Goal: Entertainment & Leisure: Consume media (video, audio)

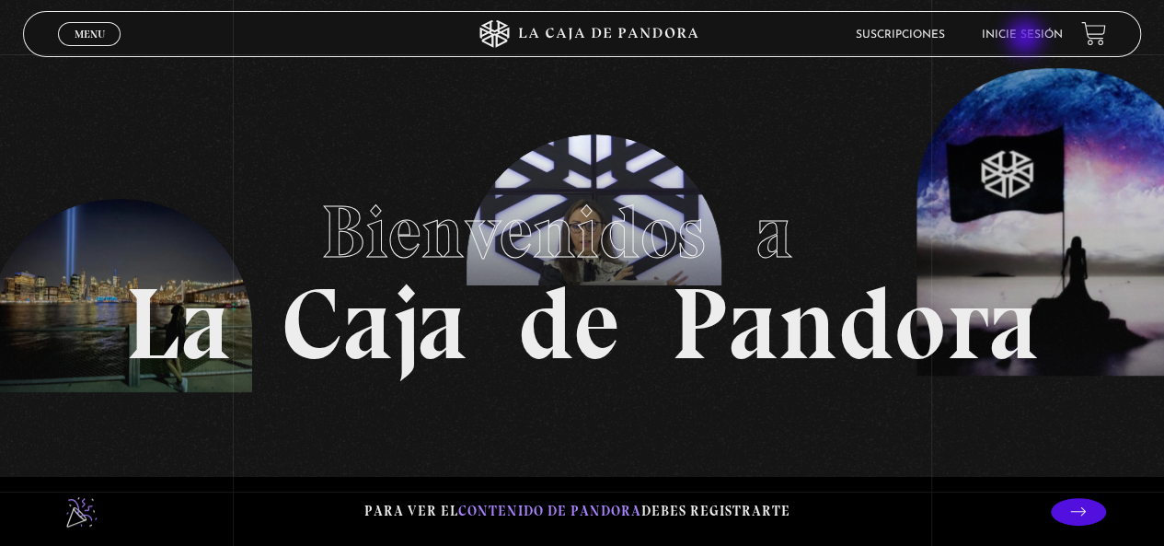
click at [1027, 39] on link "Inicie sesión" at bounding box center [1022, 34] width 81 height 11
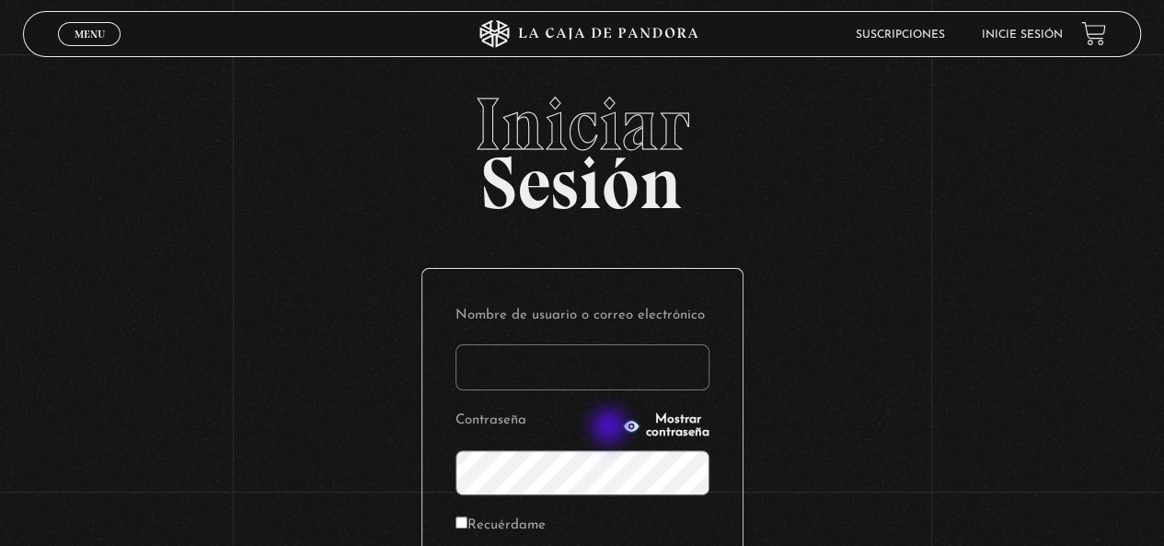
scroll to position [252, 0]
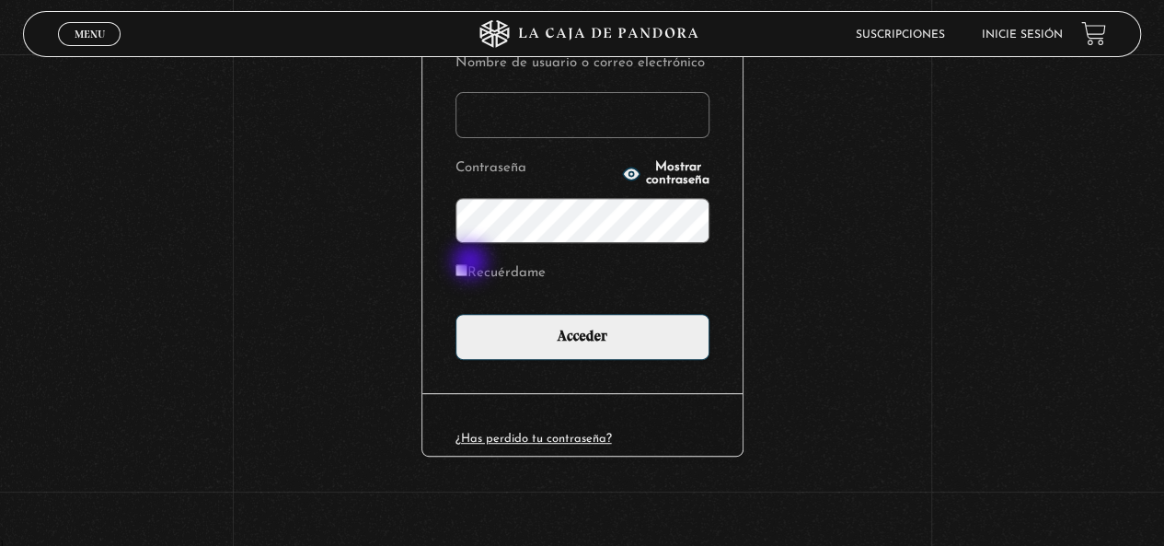
type input "lilialfa10@gmail.com"
click at [475, 266] on label "Recuérdame" at bounding box center [501, 274] width 90 height 29
click at [468, 266] on input "Recuérdame" at bounding box center [462, 270] width 12 height 12
checkbox input "true"
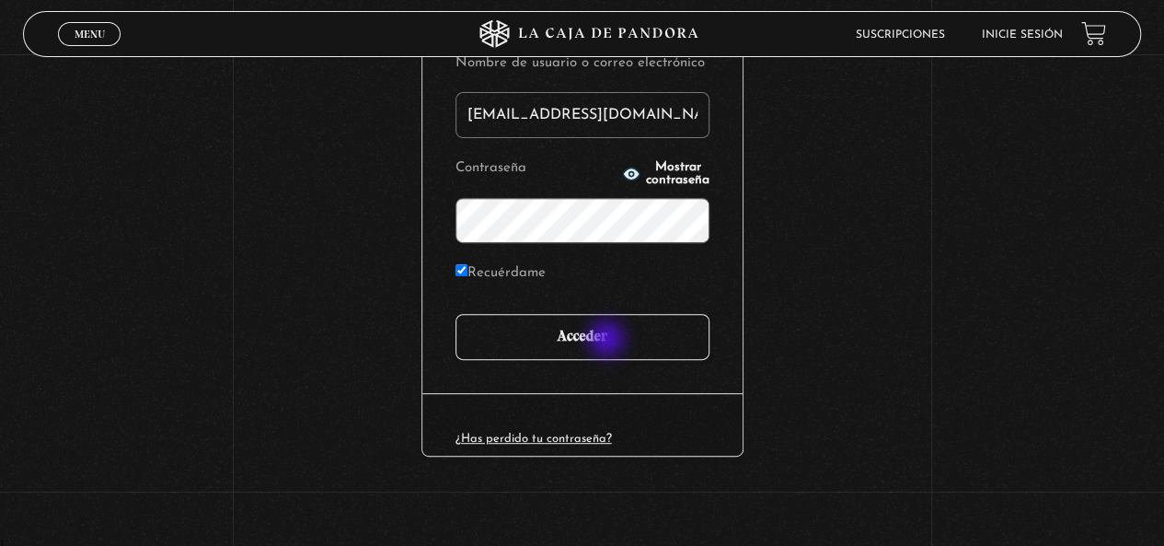
click at [608, 341] on input "Acceder" at bounding box center [583, 337] width 254 height 46
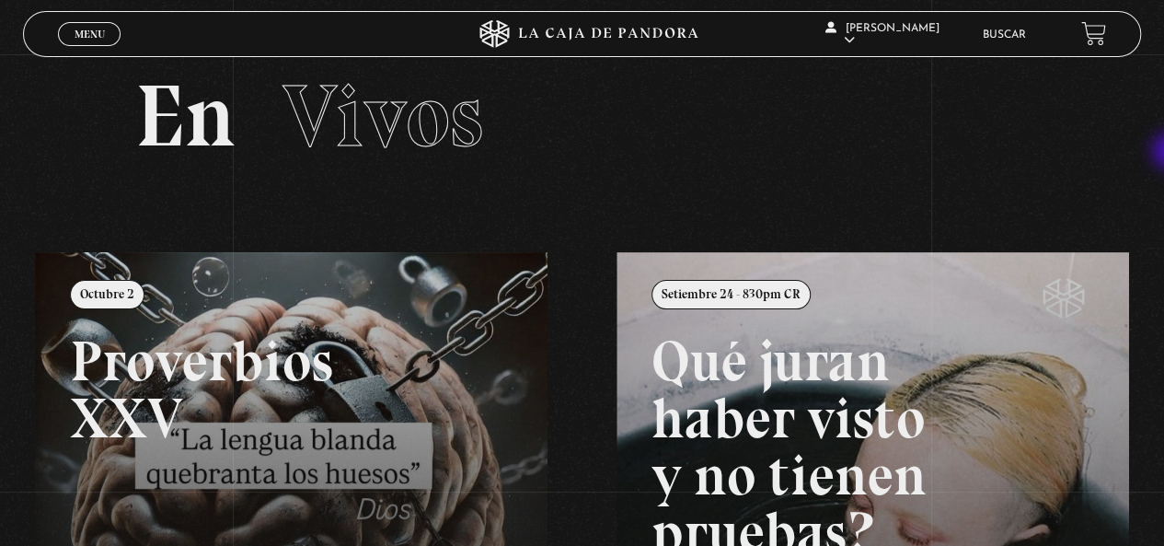
scroll to position [13, 0]
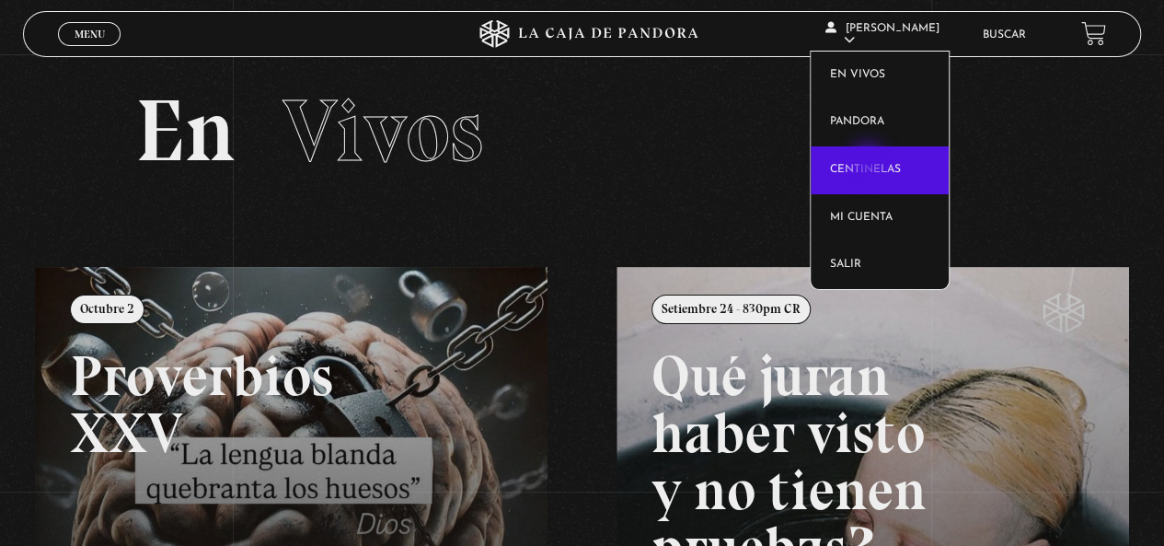
click at [870, 164] on link "Centinelas" at bounding box center [880, 170] width 138 height 48
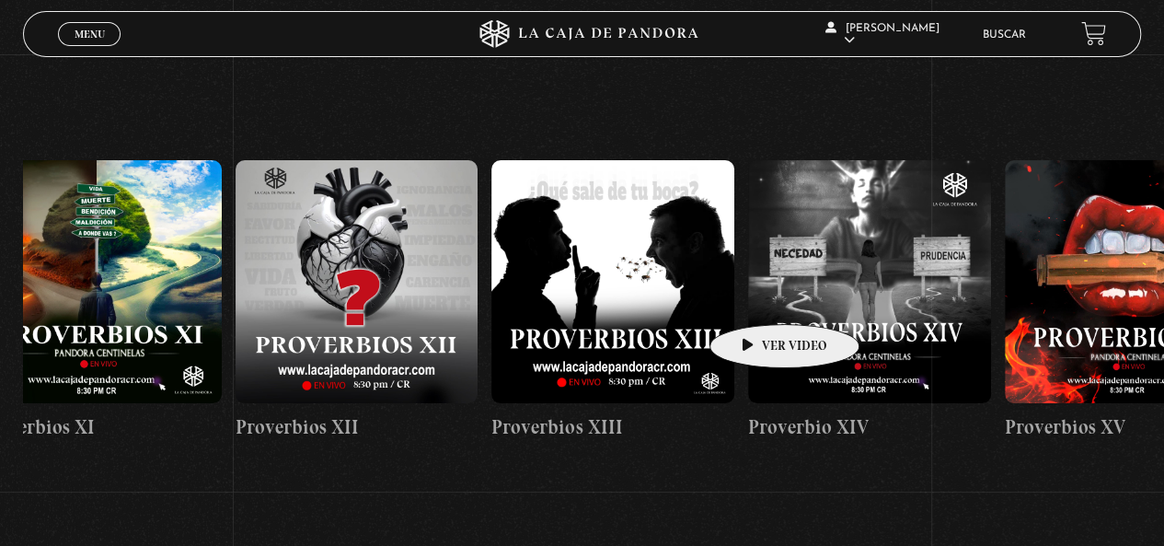
scroll to position [0, 4837]
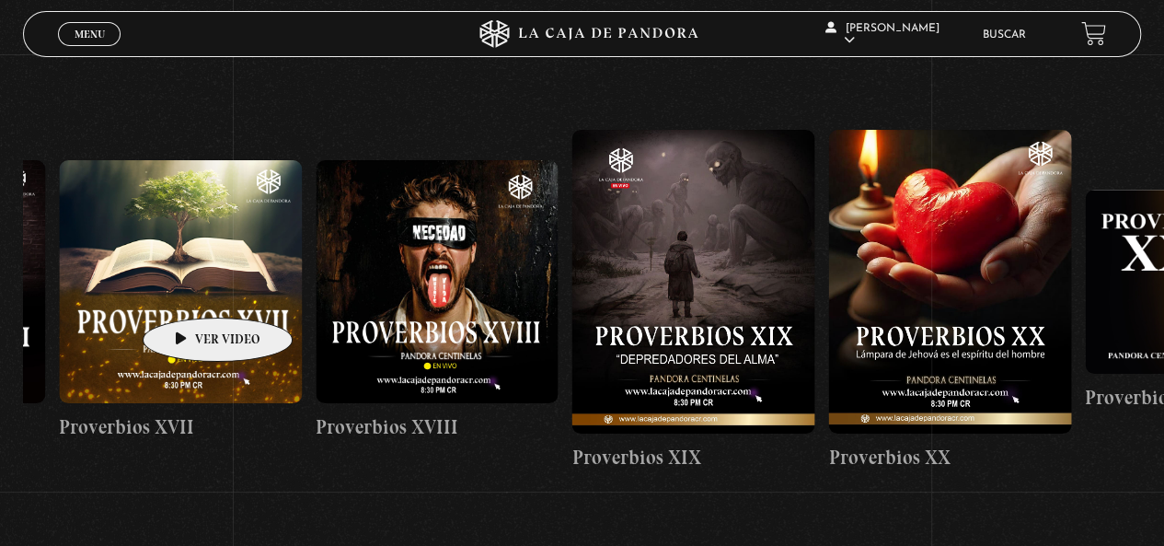
drag, startPoint x: 1134, startPoint y: 318, endPoint x: 167, endPoint y: 289, distance: 967.7
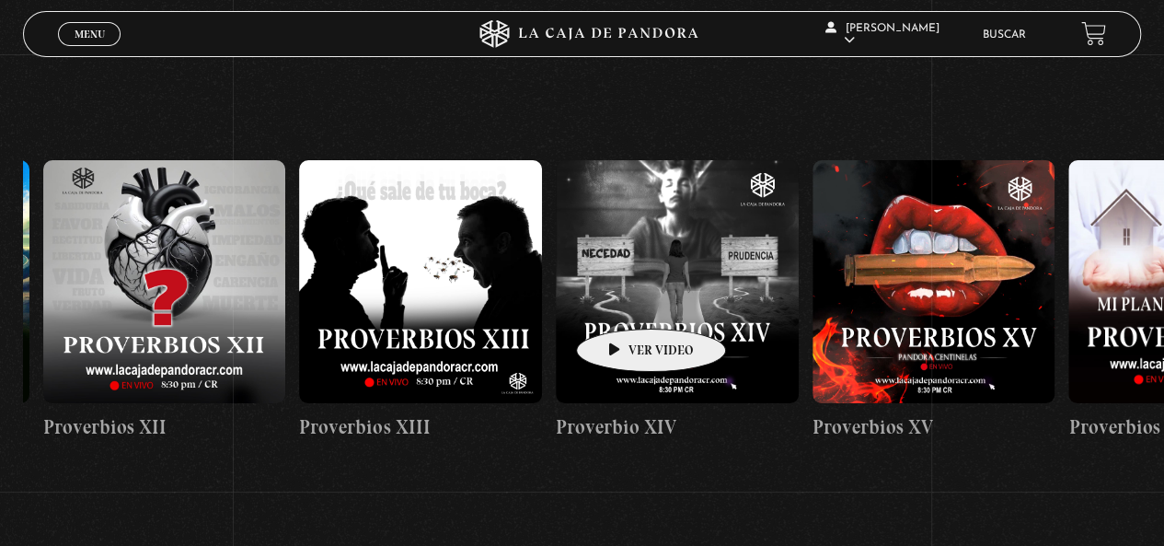
scroll to position [0, 3700]
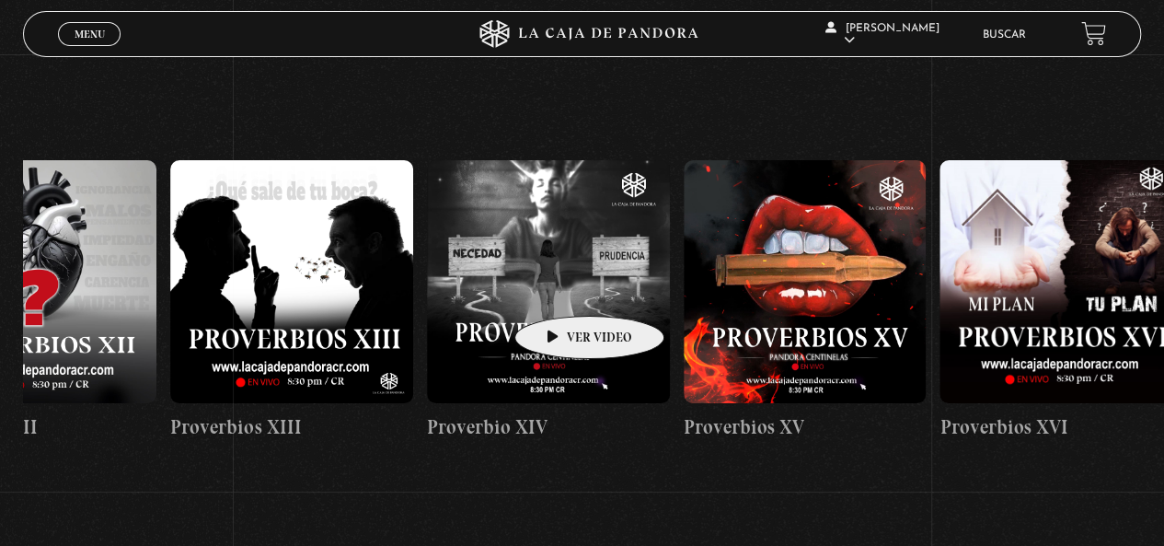
drag, startPoint x: 332, startPoint y: 299, endPoint x: 560, endPoint y: 288, distance: 228.5
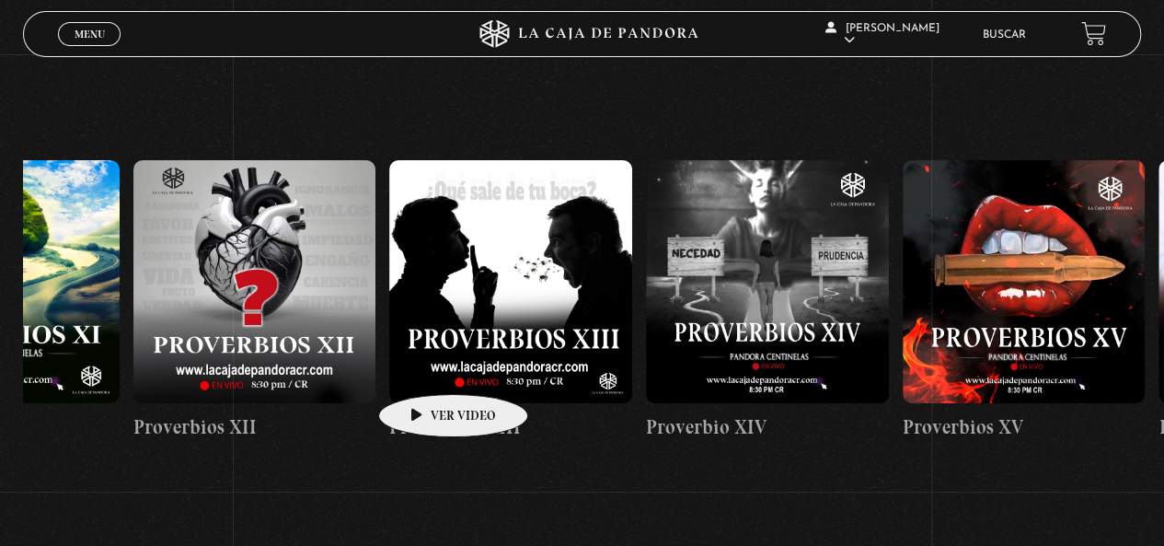
scroll to position [0, 3486]
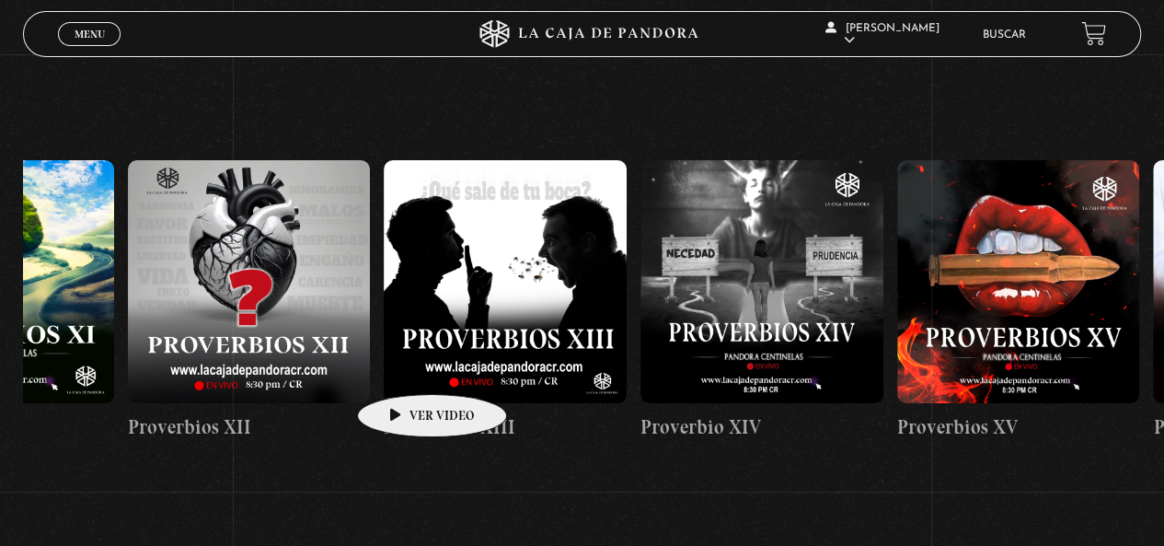
drag, startPoint x: 358, startPoint y: 351, endPoint x: 403, endPoint y: 366, distance: 47.7
click at [403, 366] on figure at bounding box center [505, 281] width 243 height 243
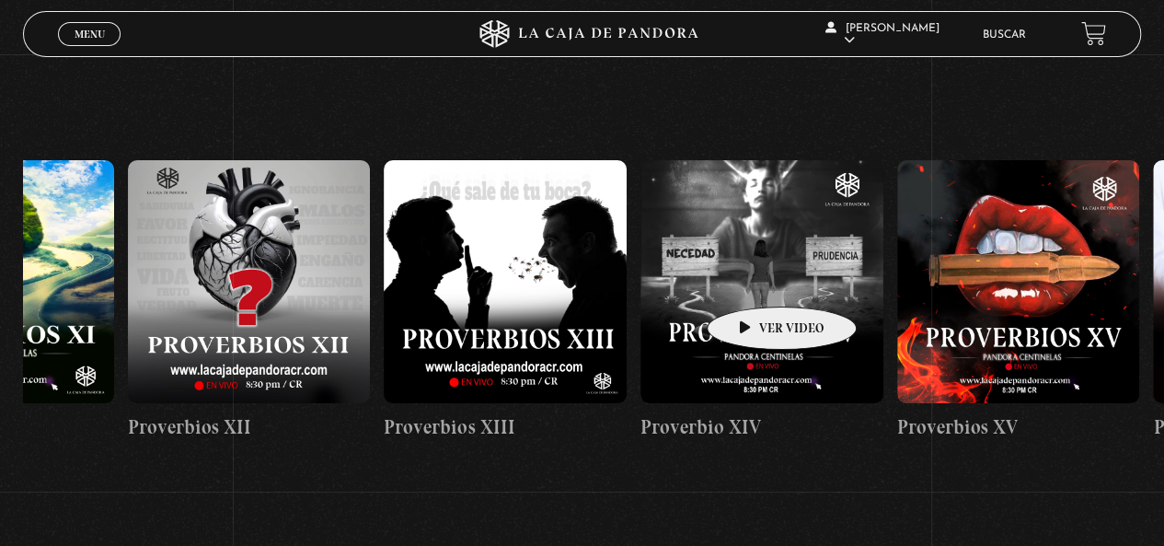
click at [753, 279] on figure at bounding box center [762, 281] width 243 height 243
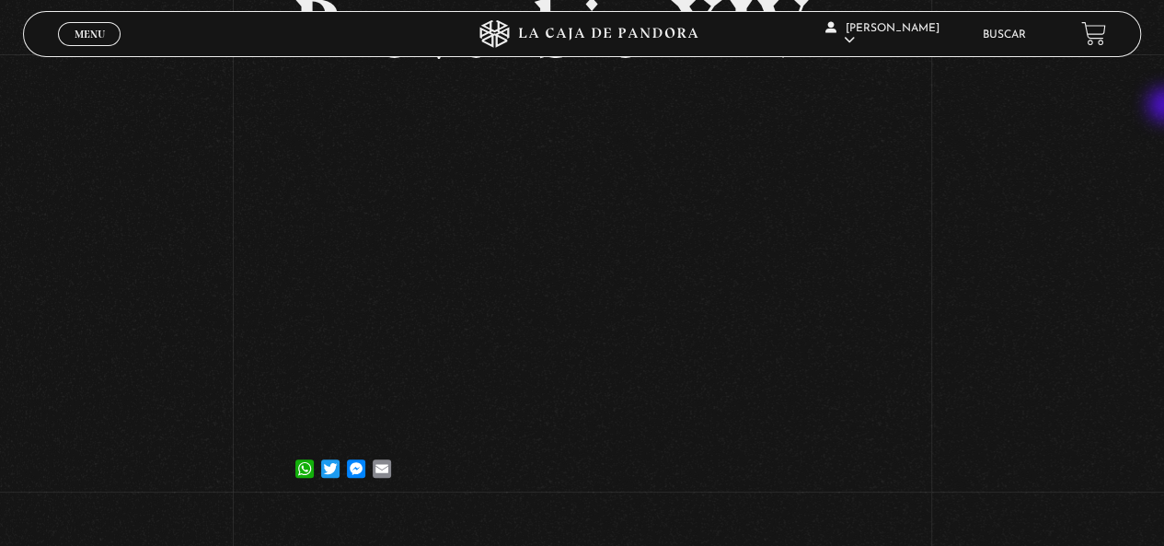
scroll to position [163, 0]
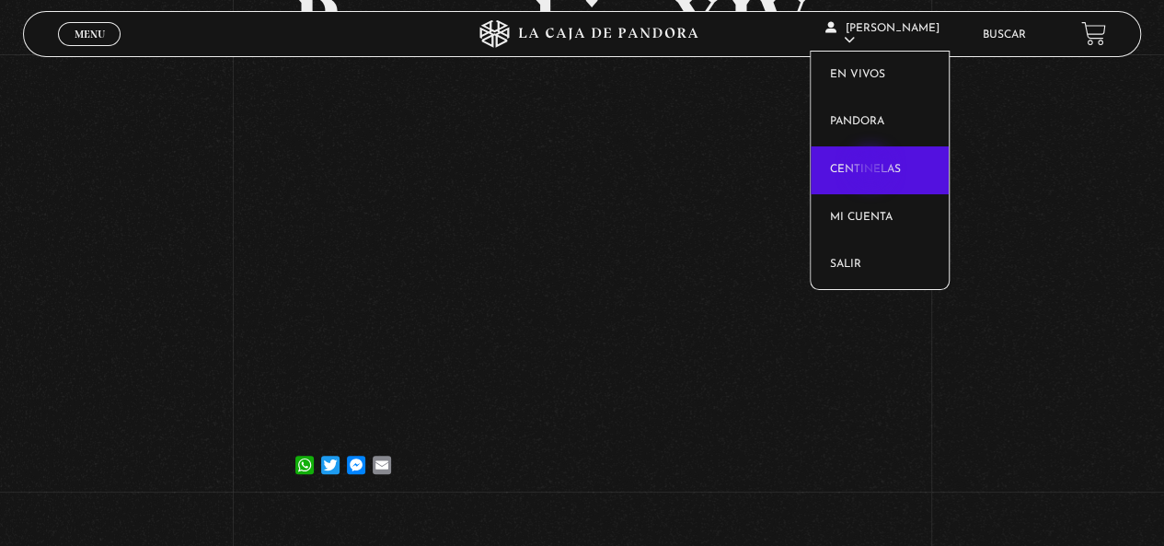
click at [871, 169] on link "Centinelas" at bounding box center [880, 170] width 138 height 48
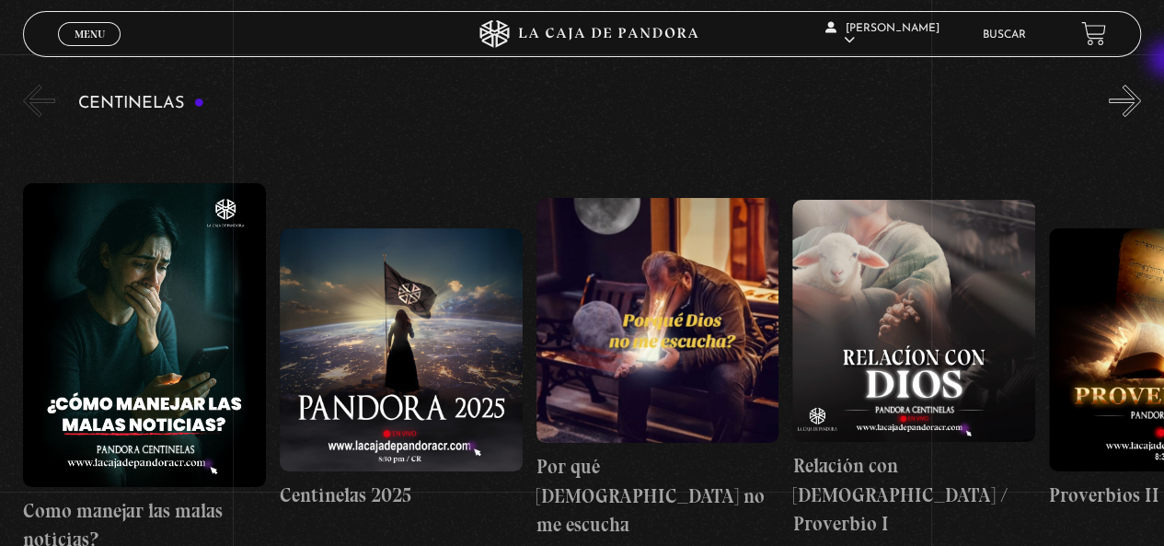
scroll to position [200, 0]
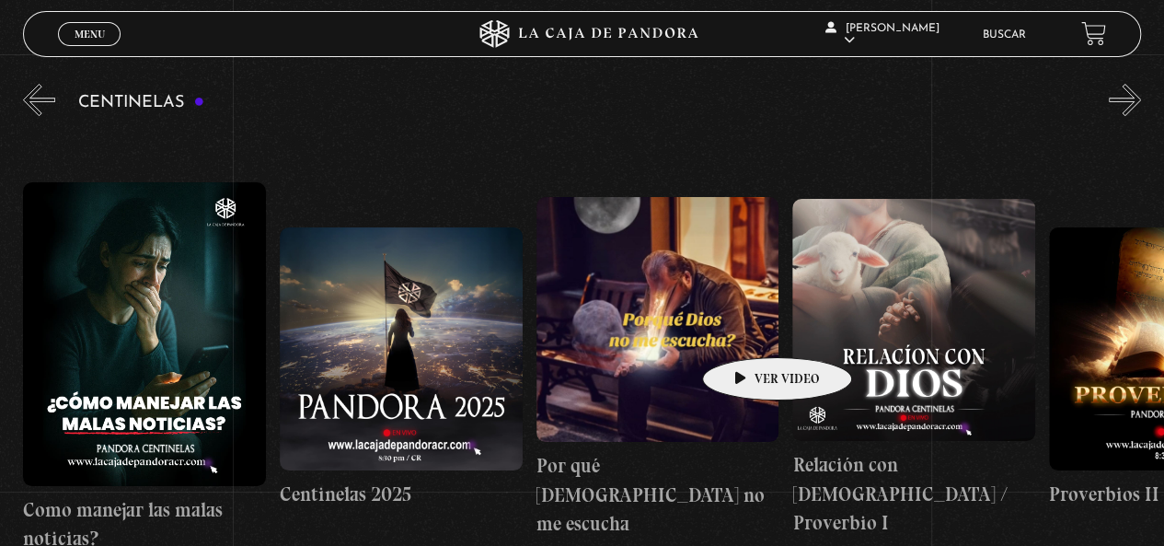
drag, startPoint x: 661, startPoint y: 325, endPoint x: 98, endPoint y: 346, distance: 563.7
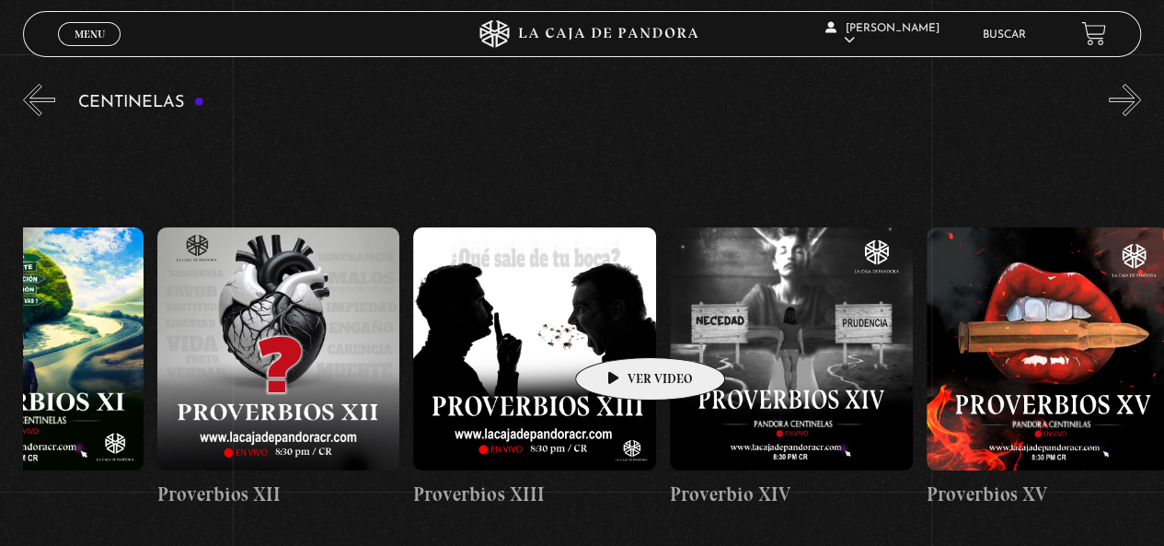
scroll to position [0, 3461]
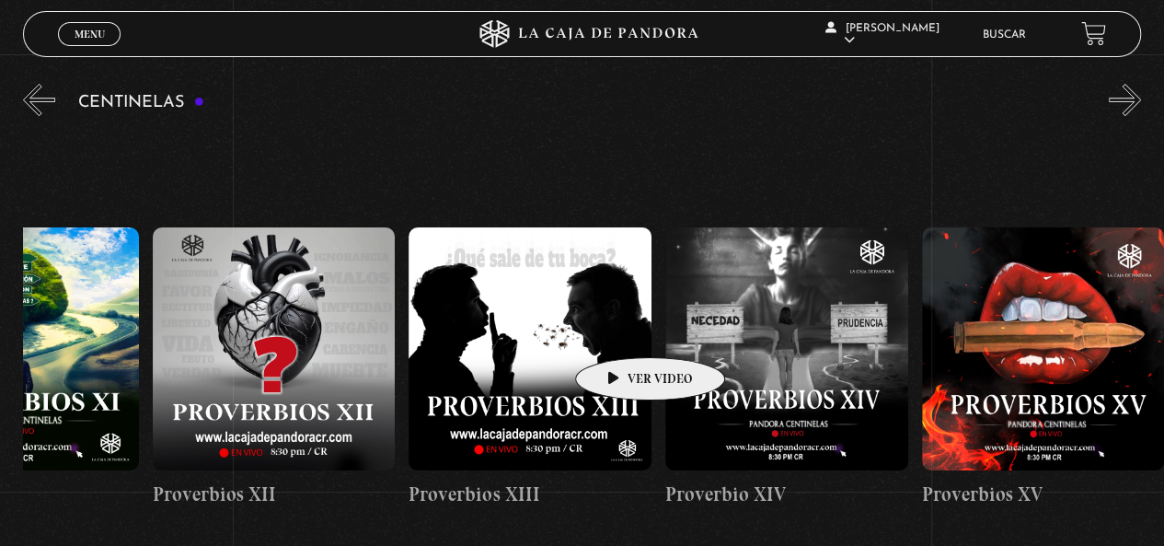
drag, startPoint x: 385, startPoint y: 327, endPoint x: 621, endPoint y: 329, distance: 236.5
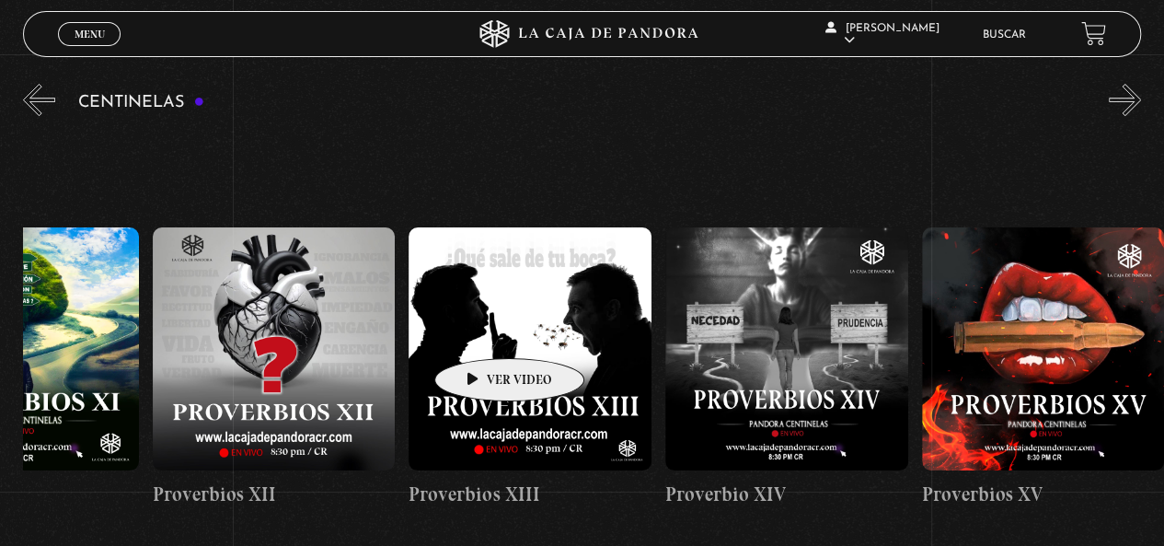
click at [480, 331] on figure at bounding box center [530, 348] width 243 height 243
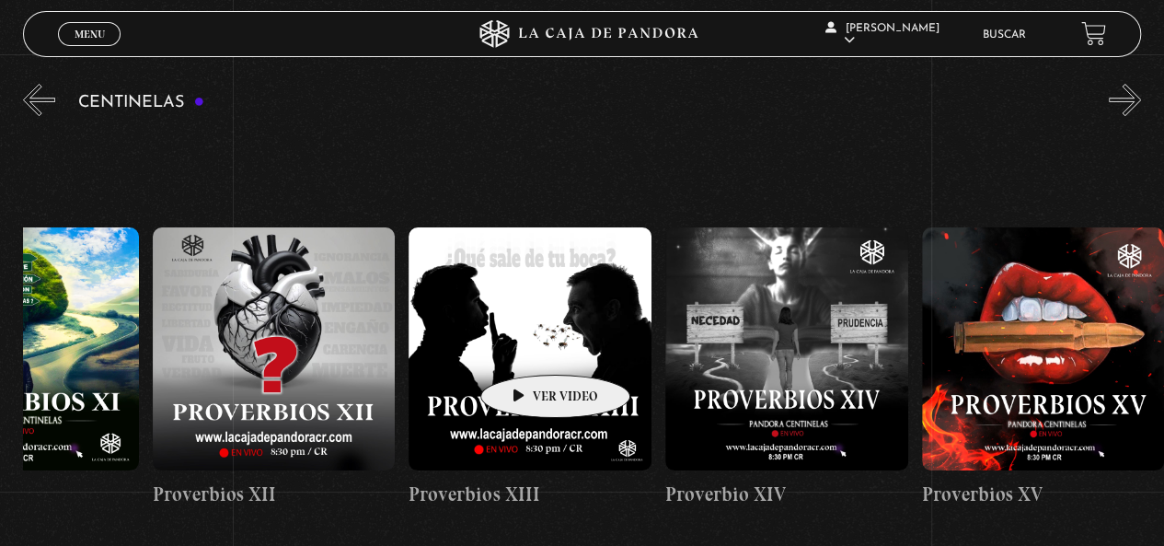
click at [526, 347] on figure at bounding box center [530, 348] width 243 height 243
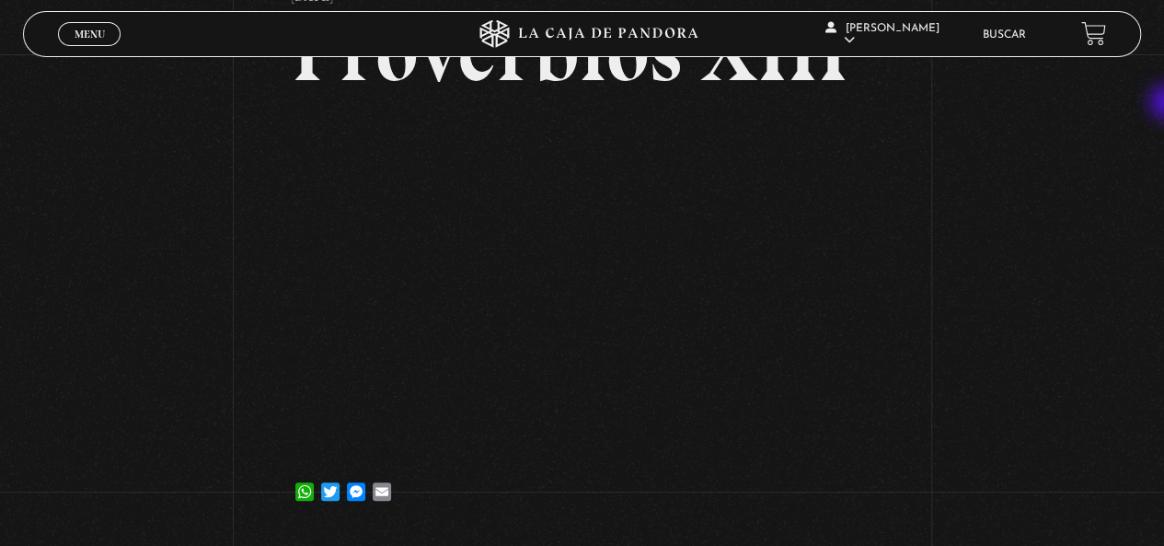
scroll to position [155, 0]
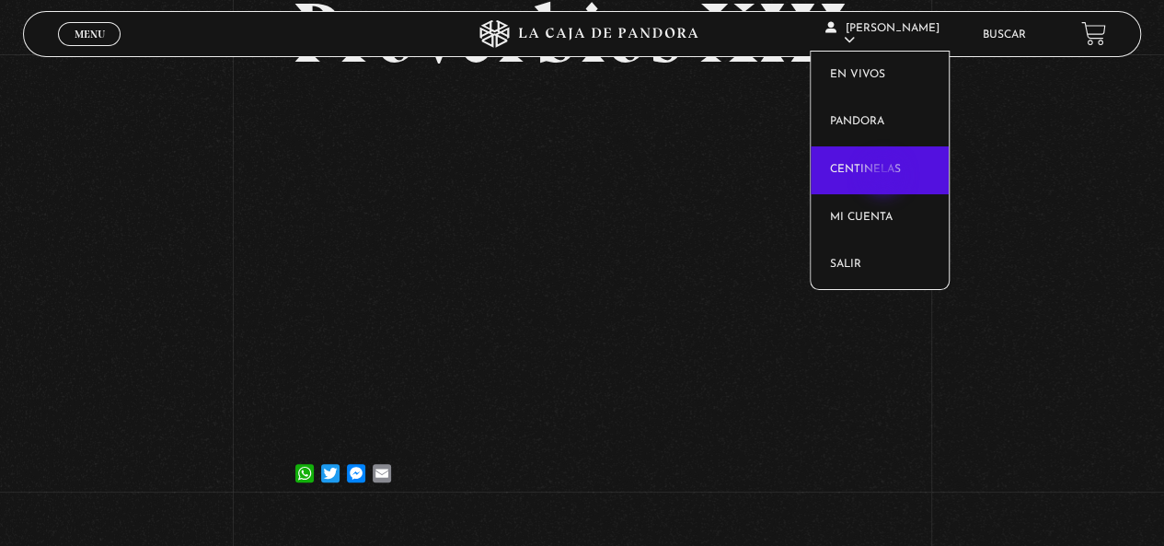
click at [885, 178] on link "Centinelas" at bounding box center [880, 170] width 138 height 48
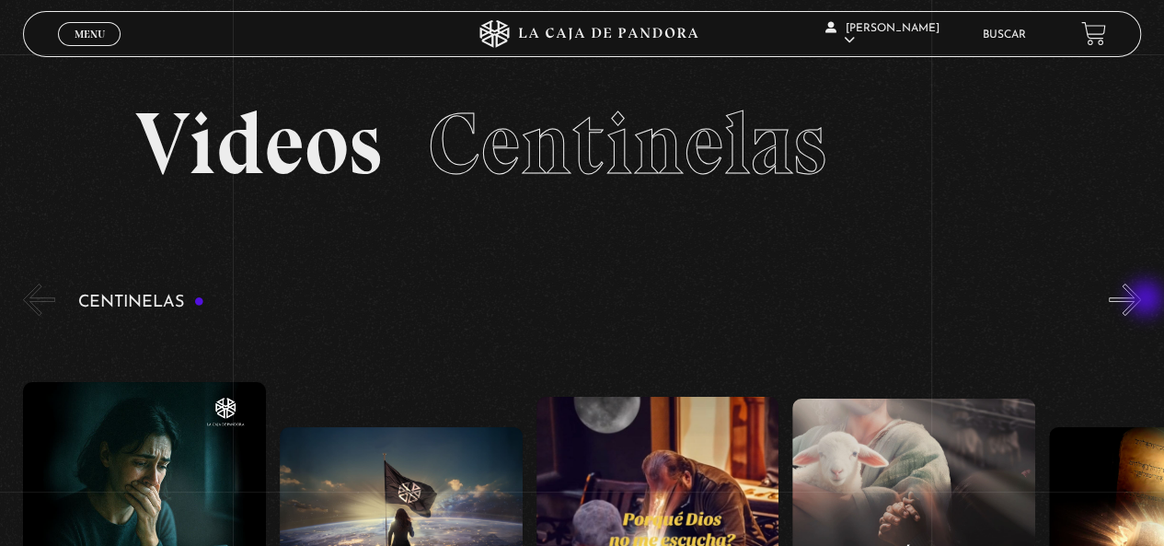
click at [1141, 300] on button "»" at bounding box center [1125, 299] width 32 height 32
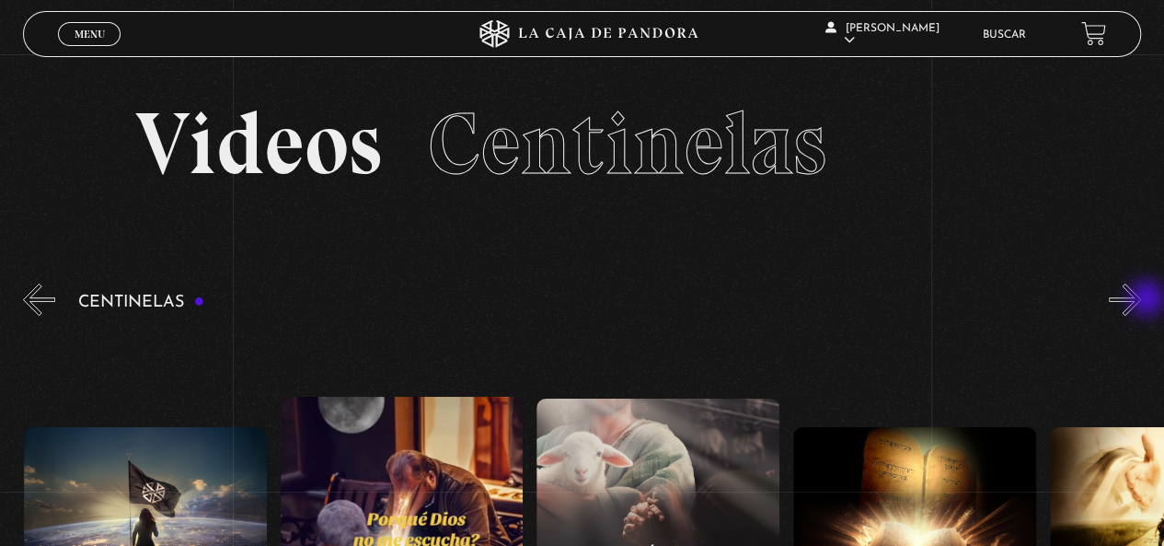
click at [1141, 300] on button "»" at bounding box center [1125, 299] width 32 height 32
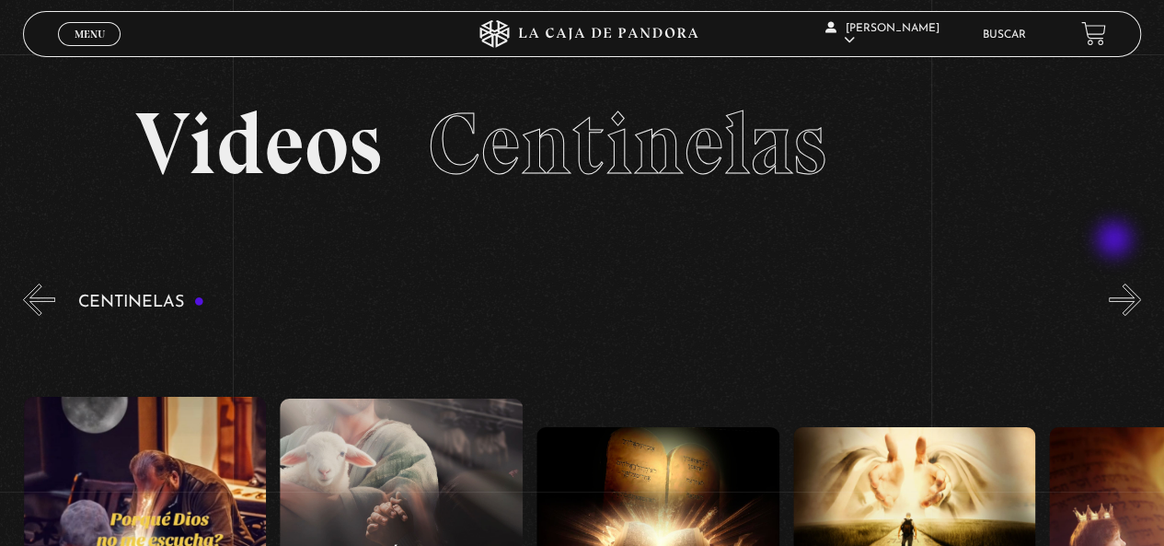
drag, startPoint x: 1117, startPoint y: 404, endPoint x: 1116, endPoint y: 232, distance: 172.1
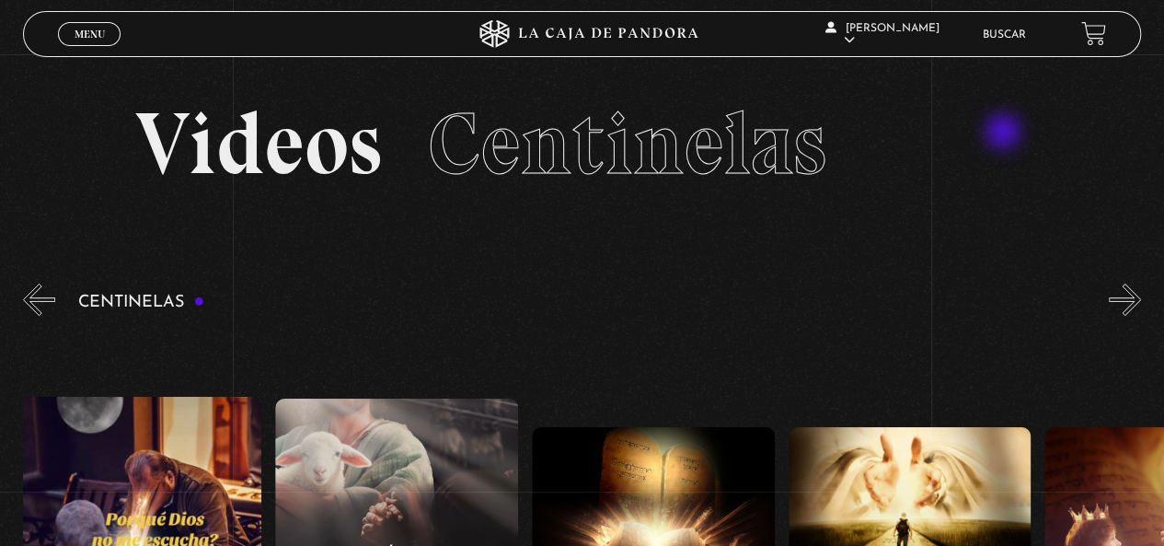
drag, startPoint x: 1010, startPoint y: 329, endPoint x: 1157, endPoint y: 171, distance: 216.2
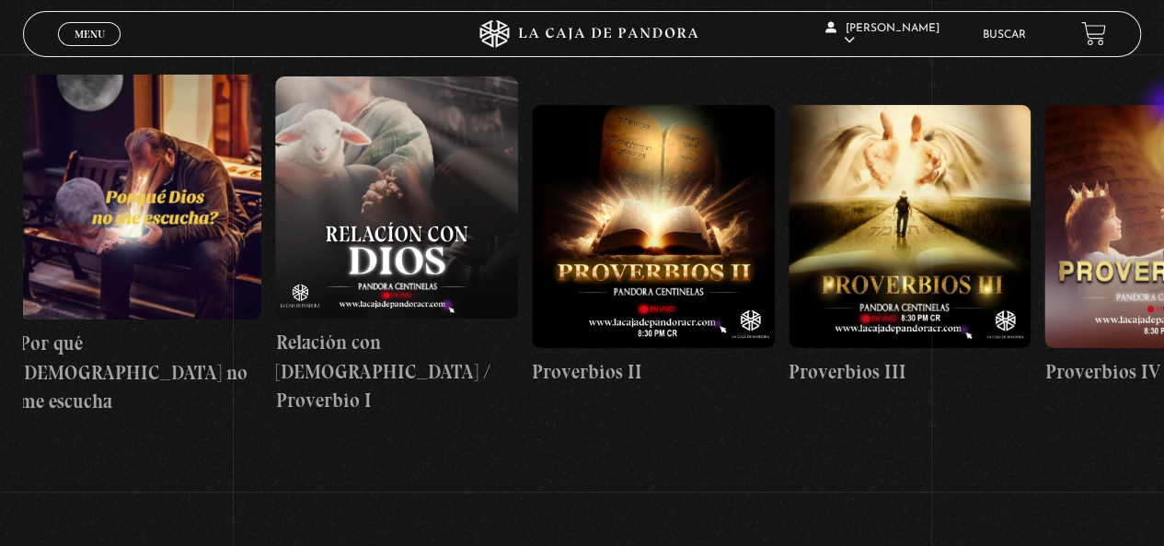
scroll to position [324, 0]
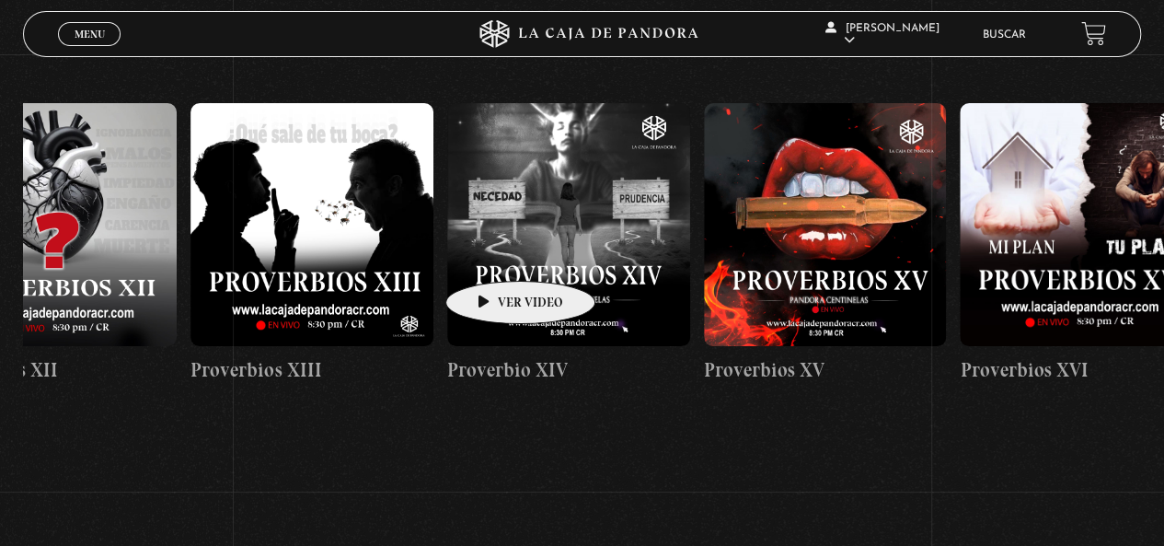
drag, startPoint x: 1121, startPoint y: 225, endPoint x: 495, endPoint y: 251, distance: 626.4
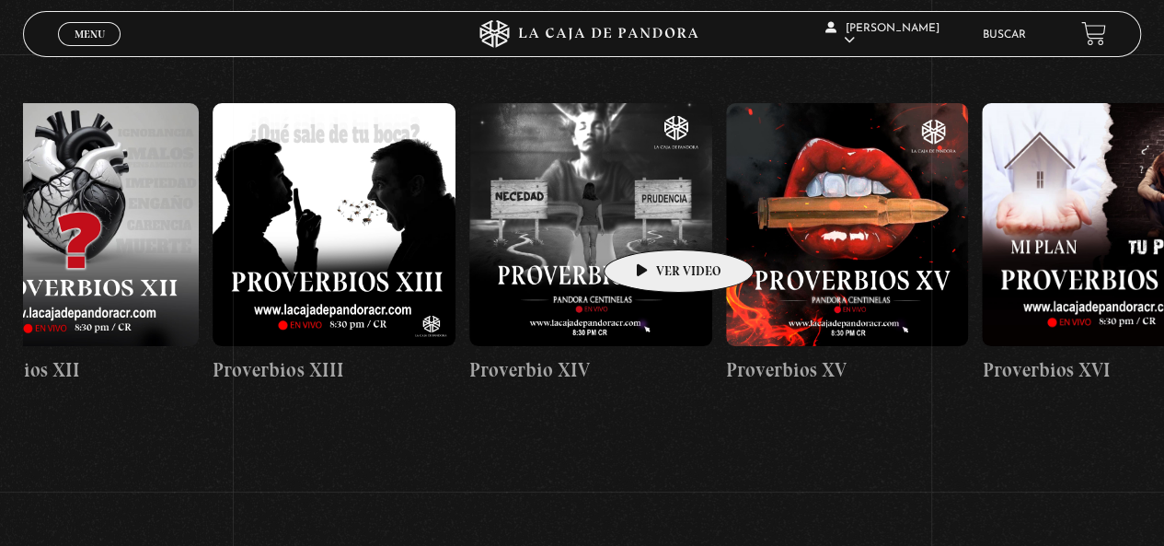
click at [650, 222] on figure at bounding box center [590, 224] width 243 height 243
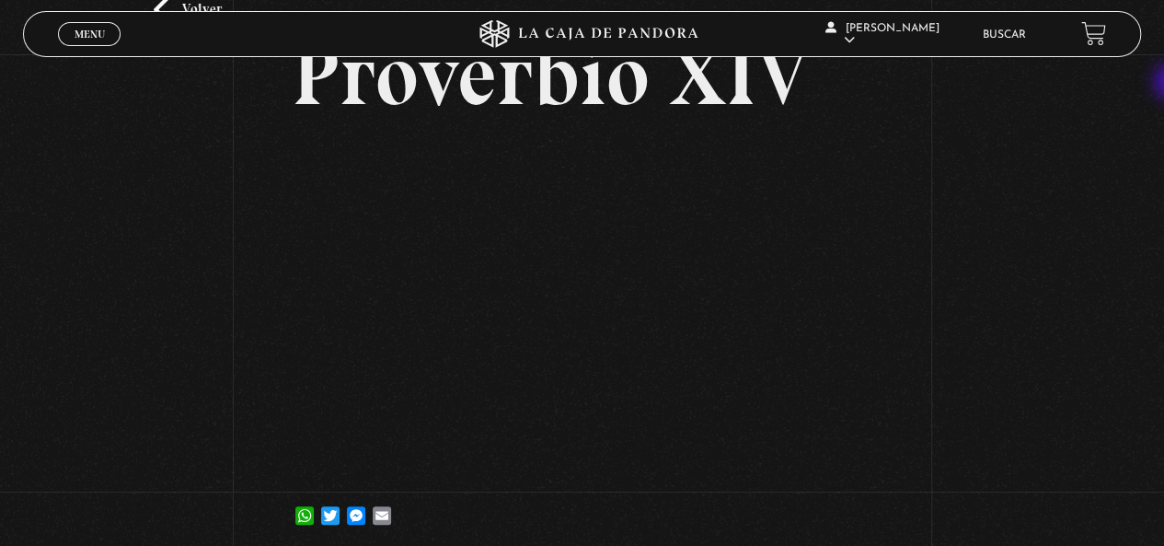
scroll to position [166, 0]
